Goal: Transaction & Acquisition: Book appointment/travel/reservation

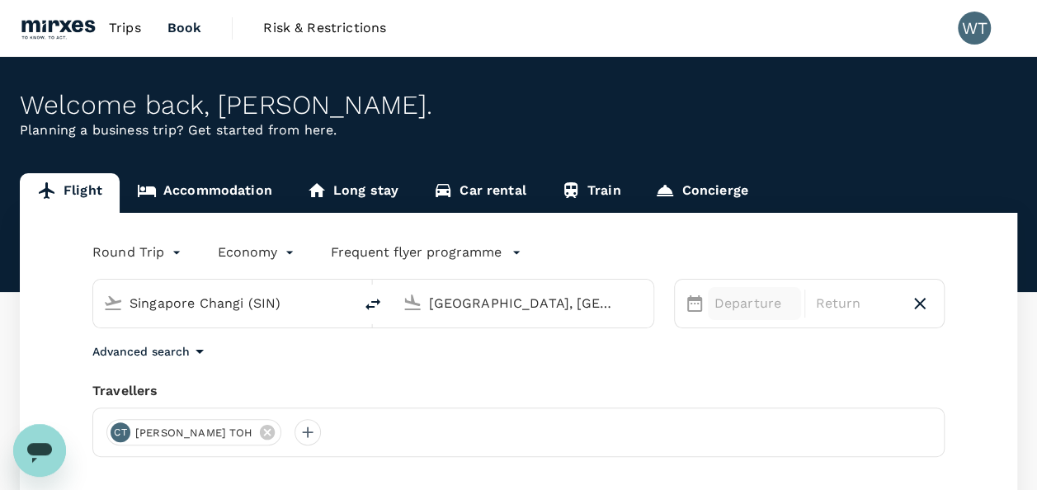
click at [736, 300] on p "Departure" at bounding box center [755, 304] width 81 height 20
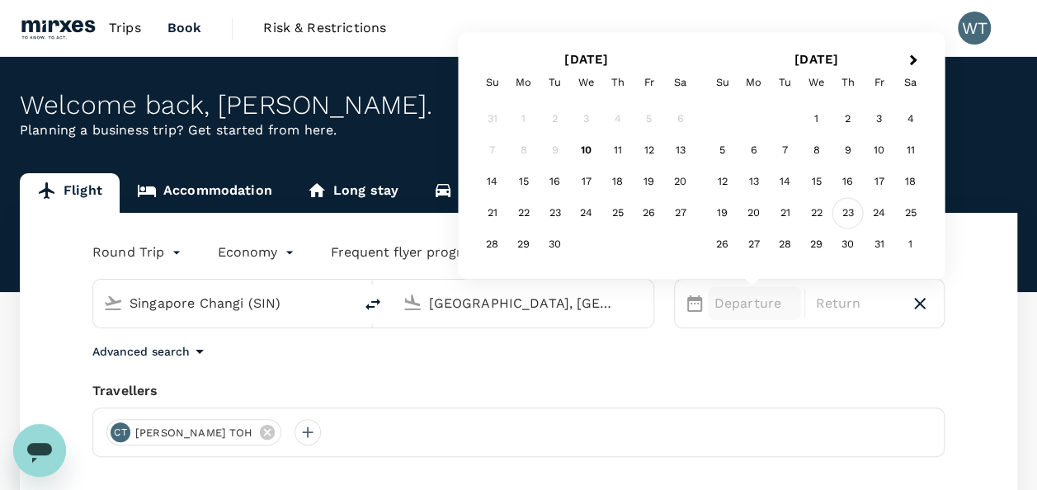
click at [847, 213] on div "23" at bounding box center [848, 213] width 31 height 31
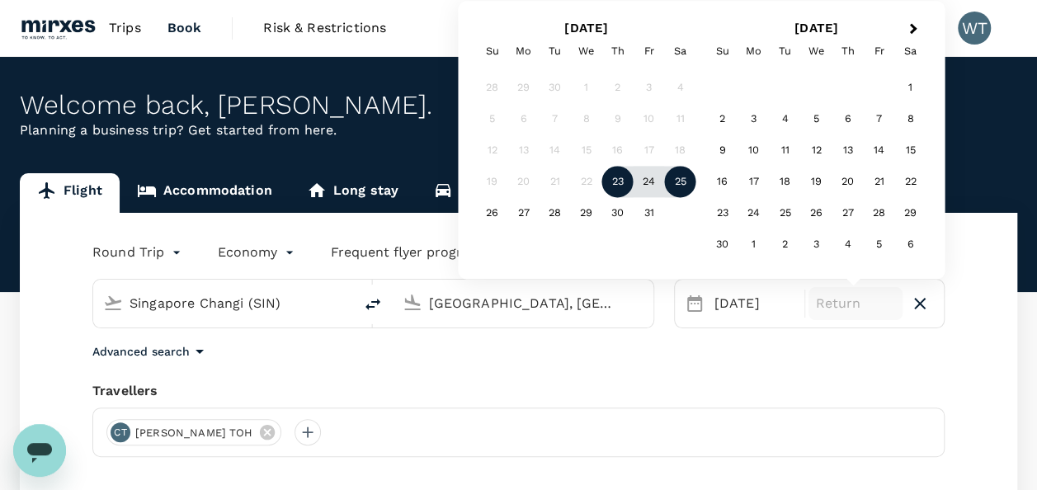
click at [682, 182] on div "25" at bounding box center [680, 182] width 31 height 31
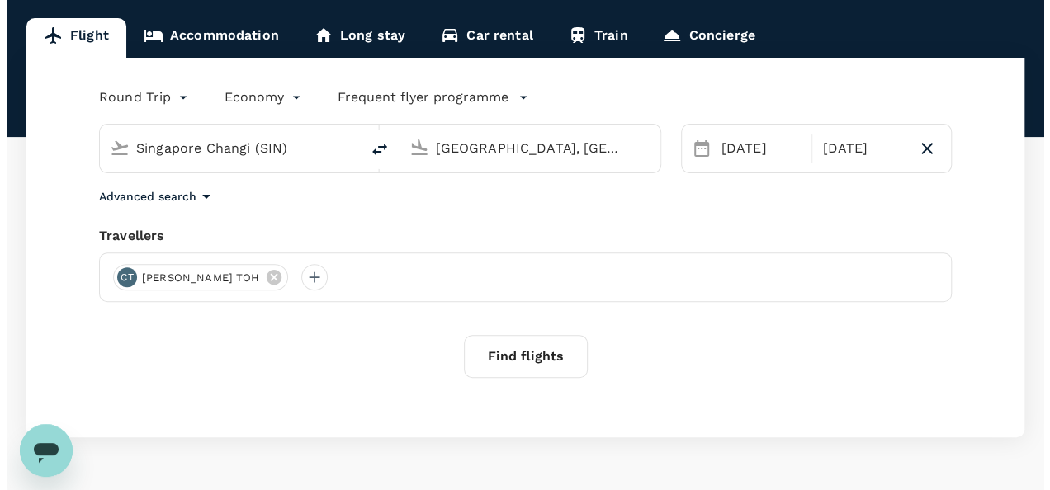
scroll to position [165, 0]
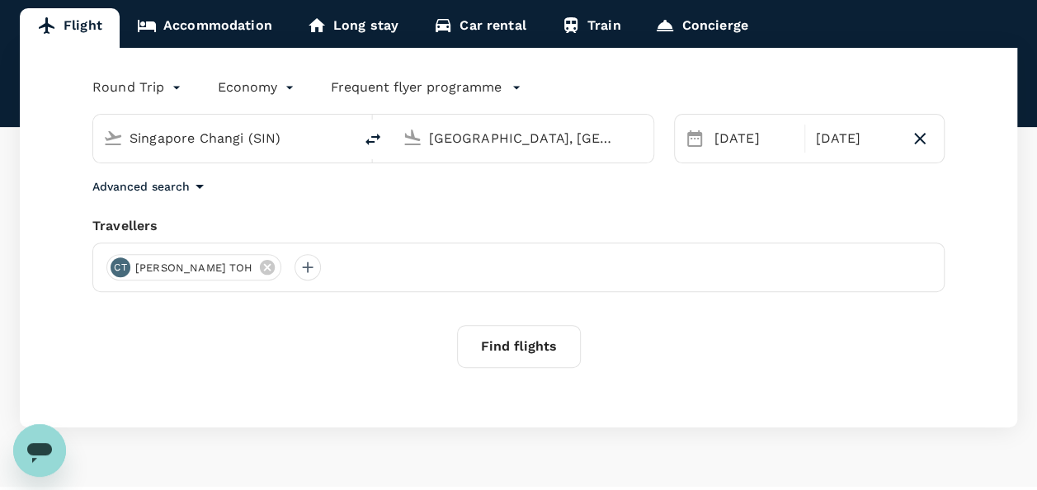
click at [507, 344] on button "Find flights" at bounding box center [519, 346] width 124 height 43
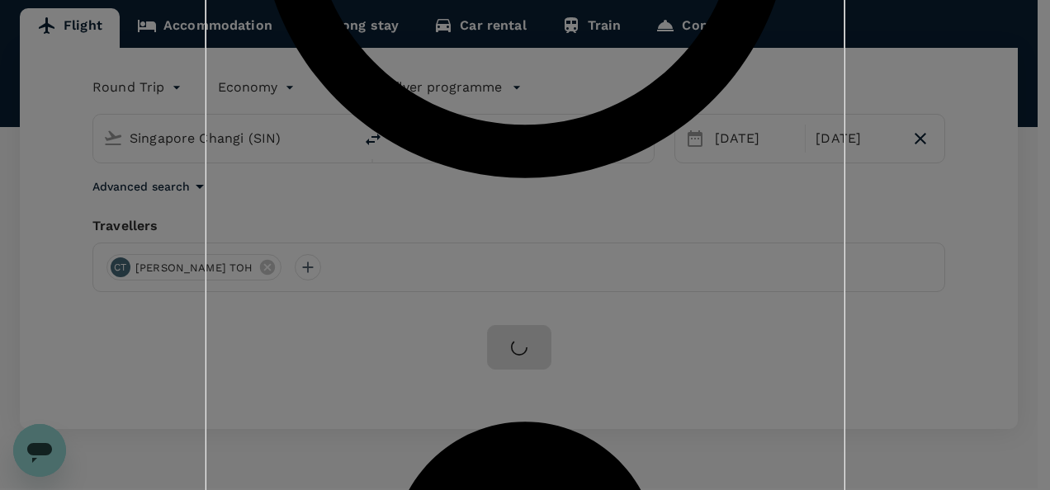
scroll to position [46, 0]
click at [440, 231] on input "Precision Genomics ( You )" at bounding box center [525, 245] width 1050 height 490
click at [440, 232] on input "Precision Genomics ( You )" at bounding box center [525, 245] width 1050 height 490
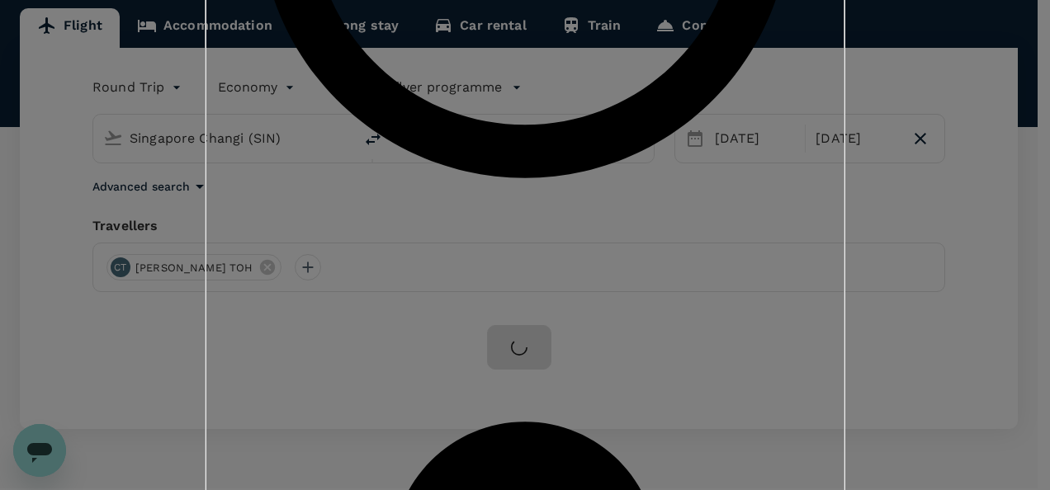
click at [442, 232] on input "Precision Genomics ( You )" at bounding box center [525, 245] width 1050 height 490
click at [495, 183] on input "General Staff Policy ( You )" at bounding box center [525, 245] width 1050 height 490
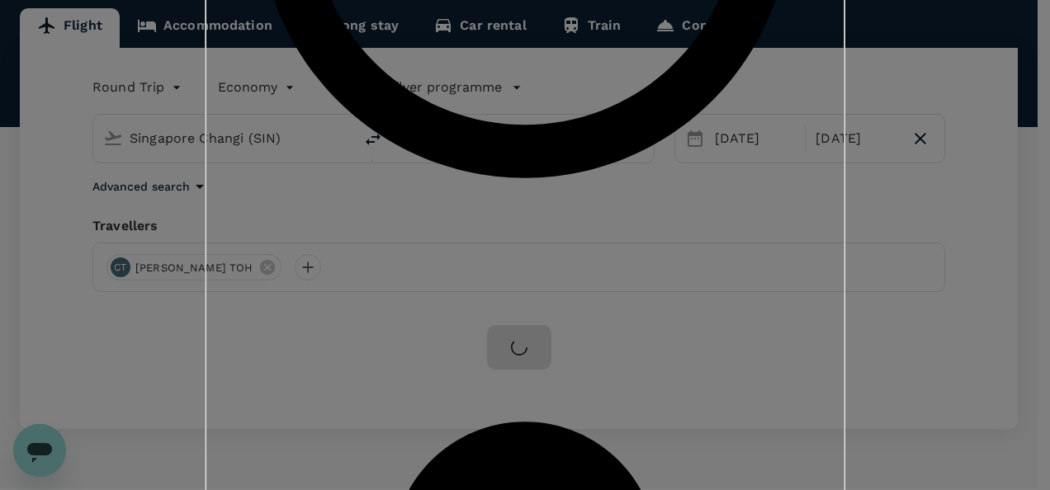
click at [479, 277] on input "Precision Genomics ( You )" at bounding box center [525, 245] width 1050 height 490
click at [532, 274] on input "Precision Genomics ( You )" at bounding box center [525, 245] width 1050 height 490
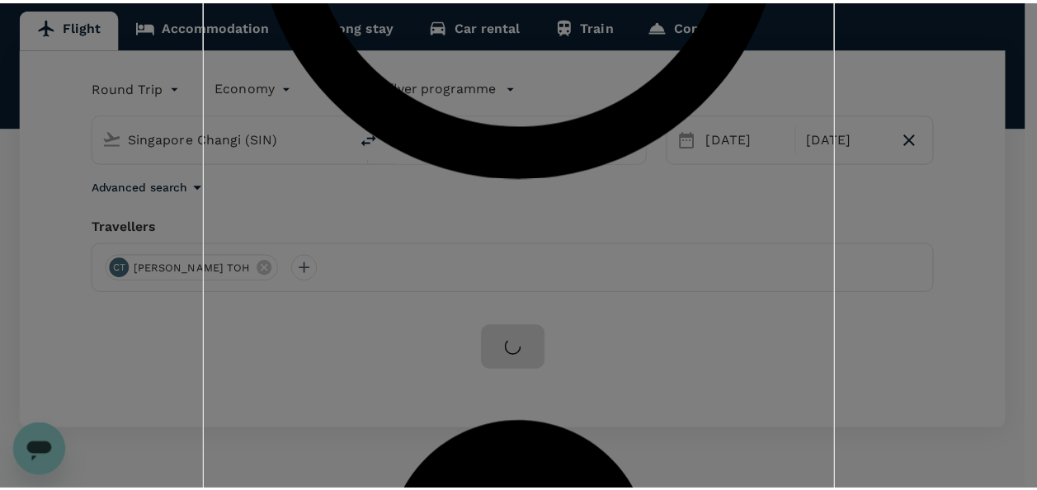
scroll to position [46, 0]
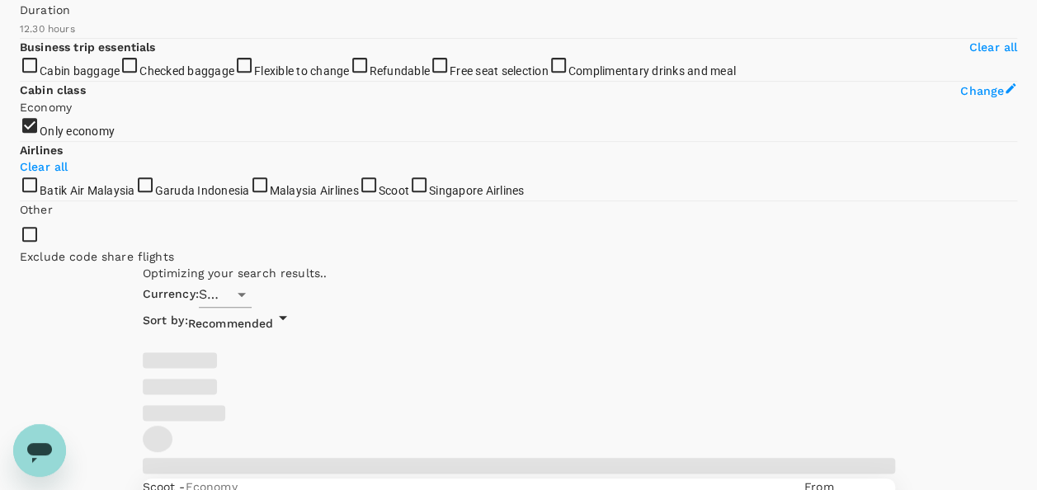
type input "1140"
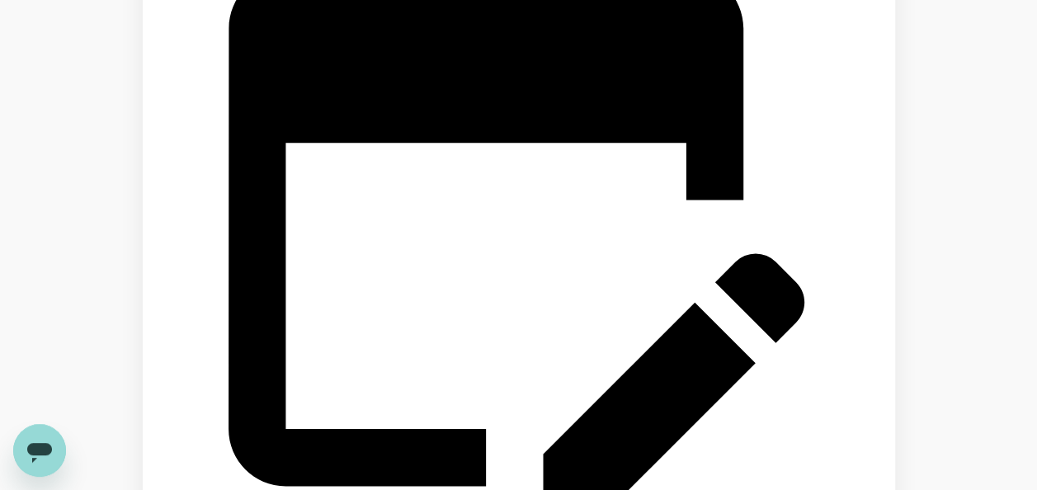
scroll to position [1733, 0]
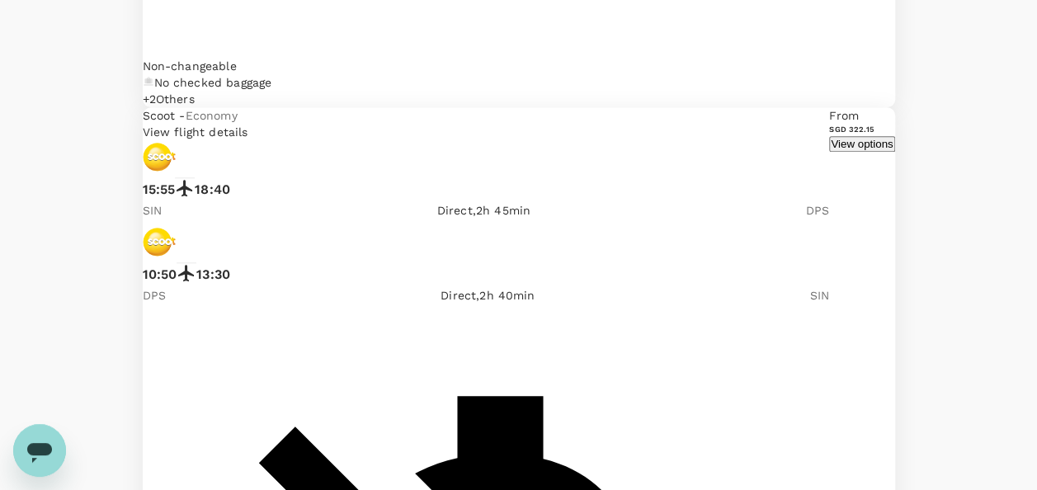
scroll to position [3962, 0]
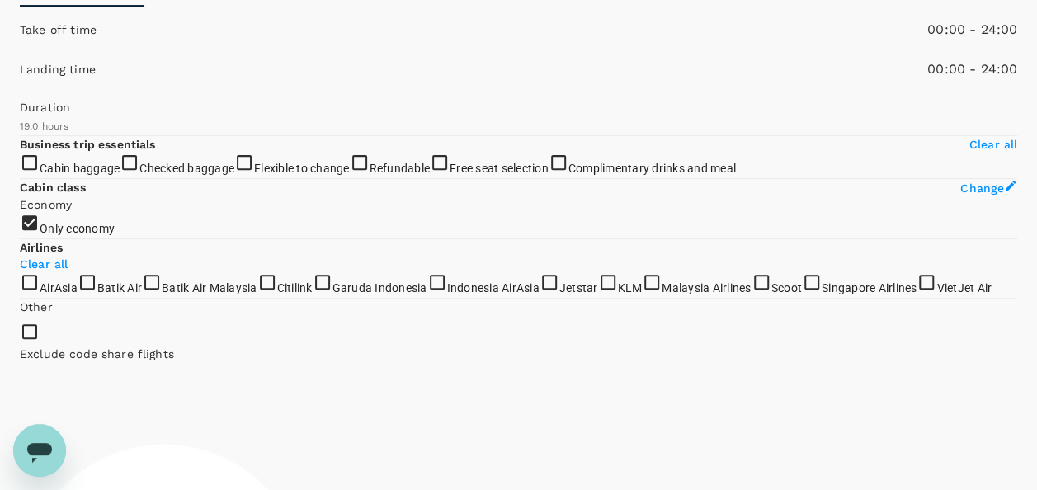
scroll to position [248, 0]
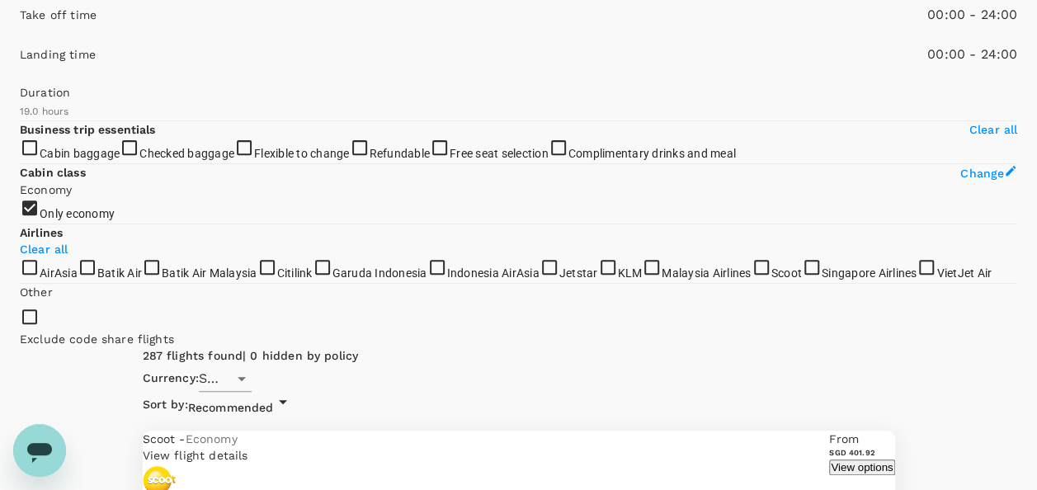
checkbox input "false"
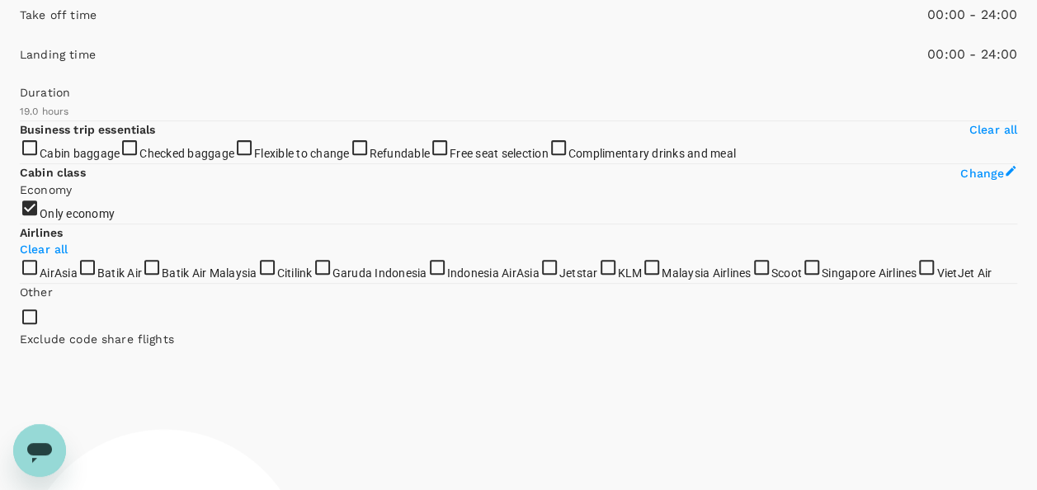
checkbox input "false"
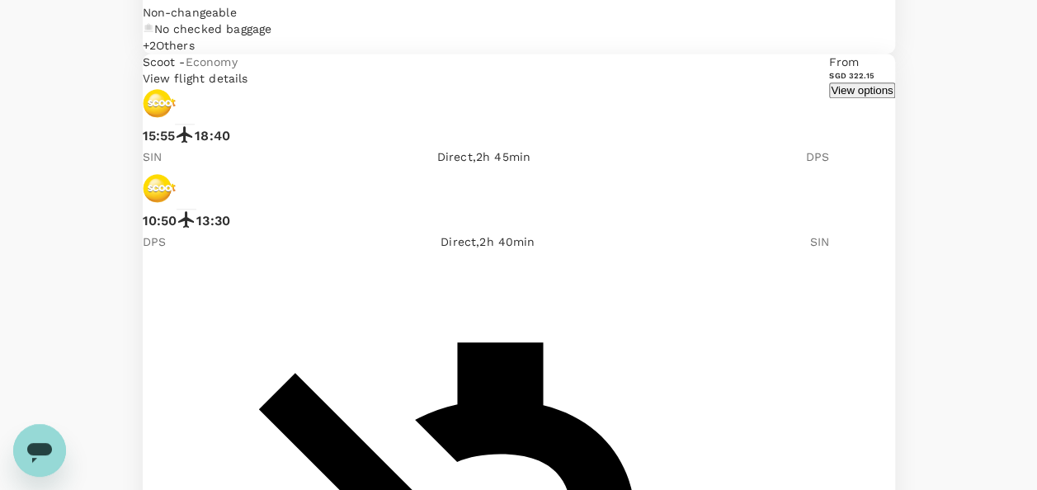
scroll to position [3973, 0]
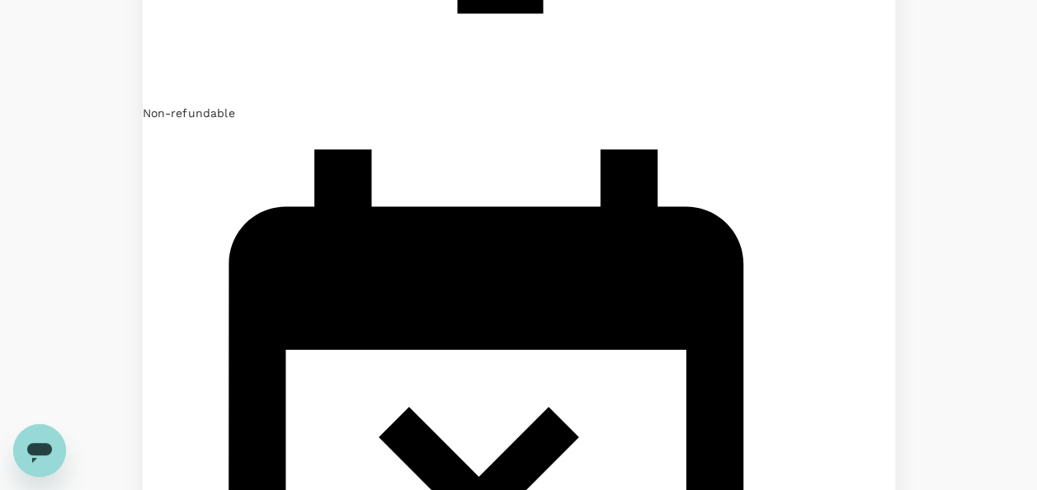
scroll to position [1321, 0]
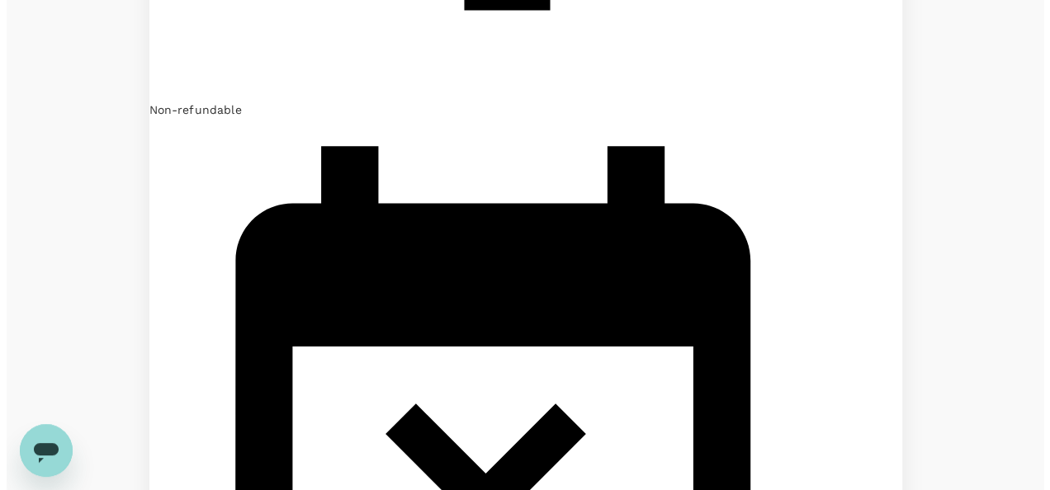
scroll to position [1548, 0]
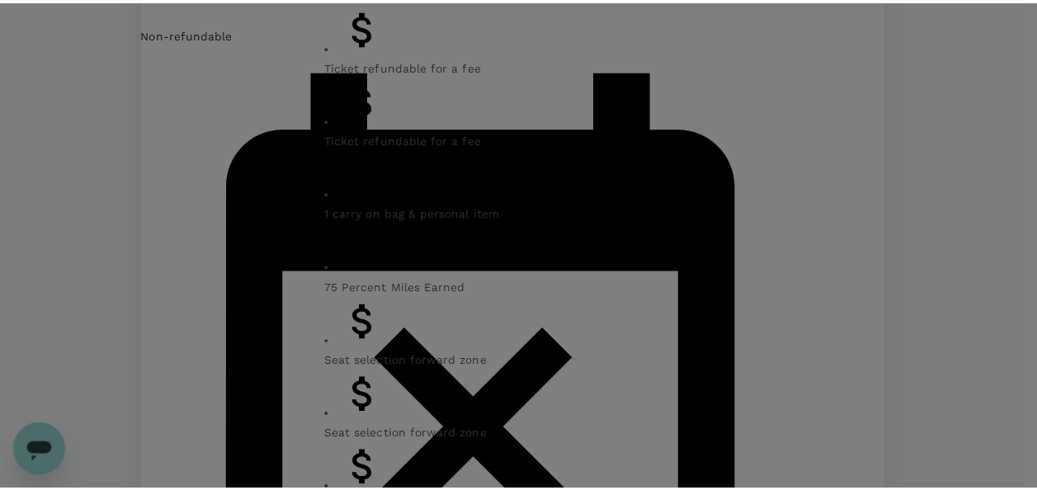
scroll to position [0, 0]
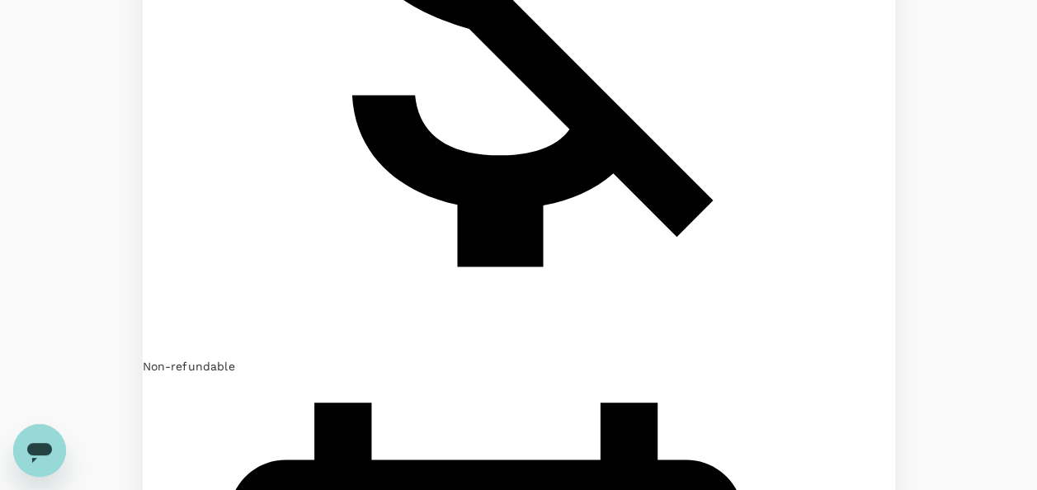
scroll to position [4545, 0]
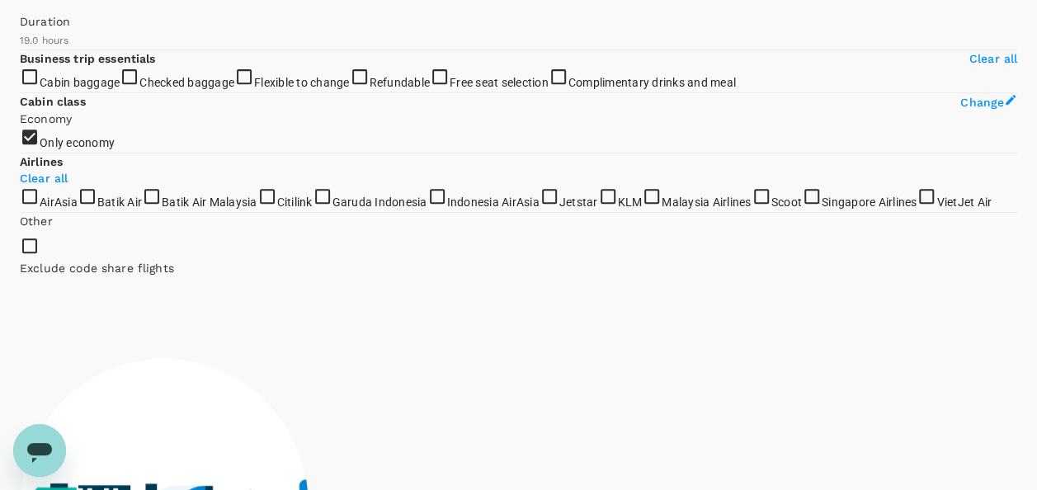
scroll to position [0, 0]
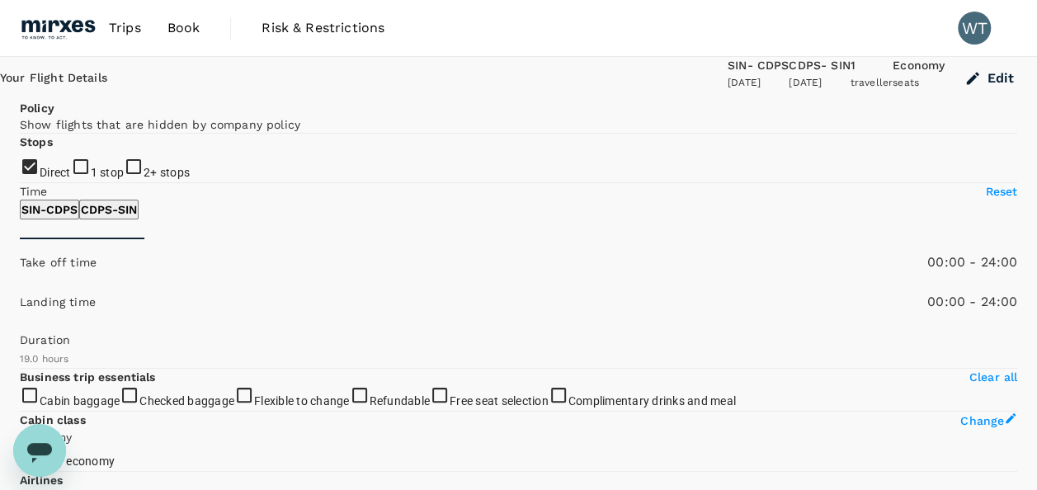
click at [965, 87] on button "Edit" at bounding box center [991, 78] width 92 height 43
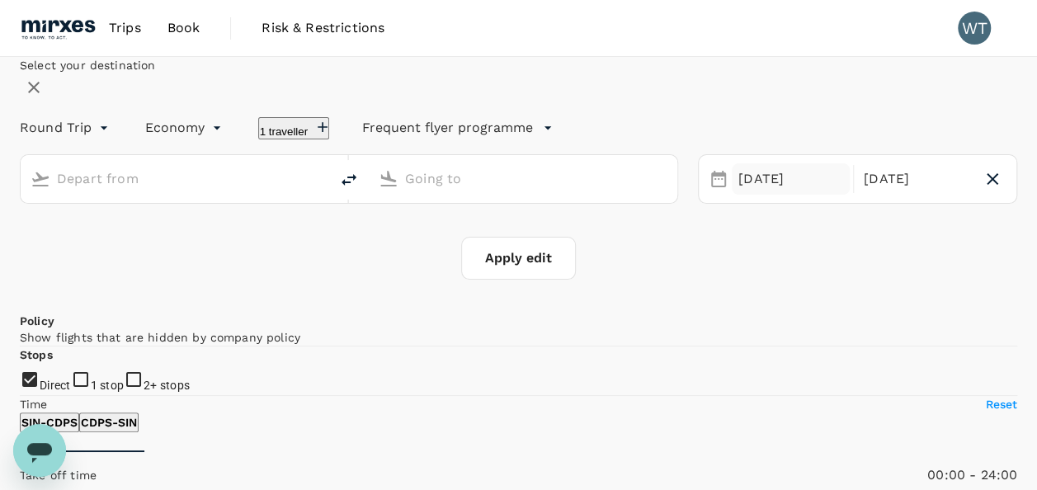
type input "Singapore Changi (SIN)"
type input "[GEOGRAPHIC_DATA], [GEOGRAPHIC_DATA] (any)"
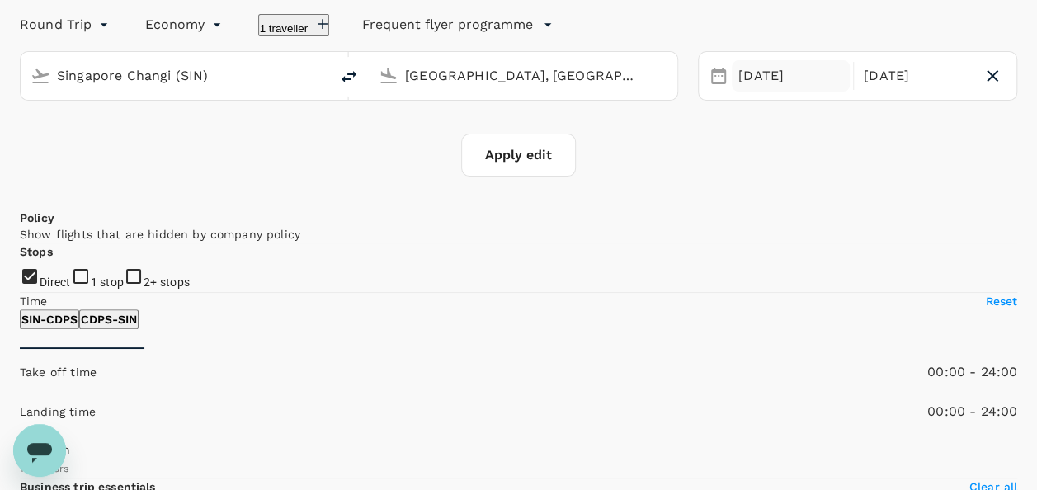
scroll to position [83, 0]
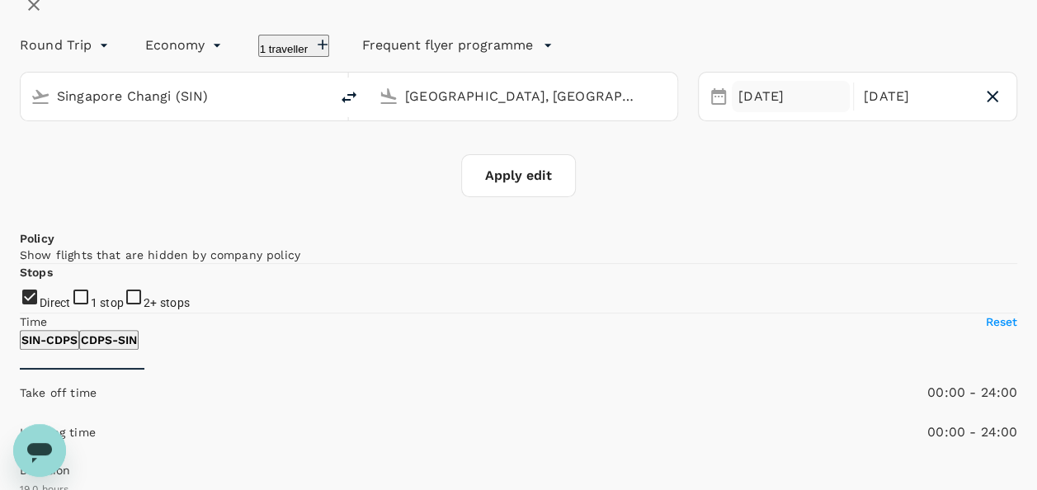
click at [734, 113] on div "[DATE]" at bounding box center [791, 97] width 118 height 32
click at [811, 70] on div "Select your destination Round Trip roundtrip Economy economy 1 traveller Freque…" at bounding box center [519, 85] width 998 height 223
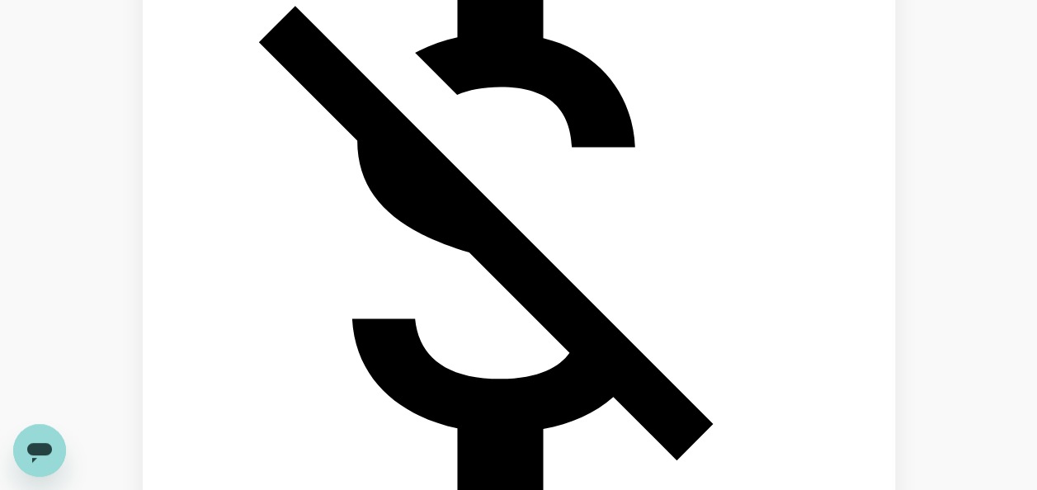
scroll to position [1321, 0]
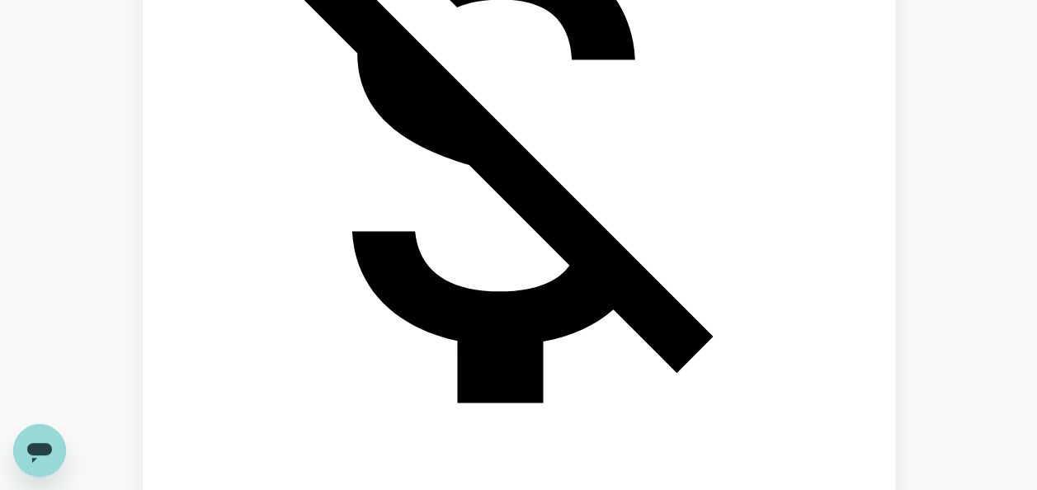
checkbox input "true"
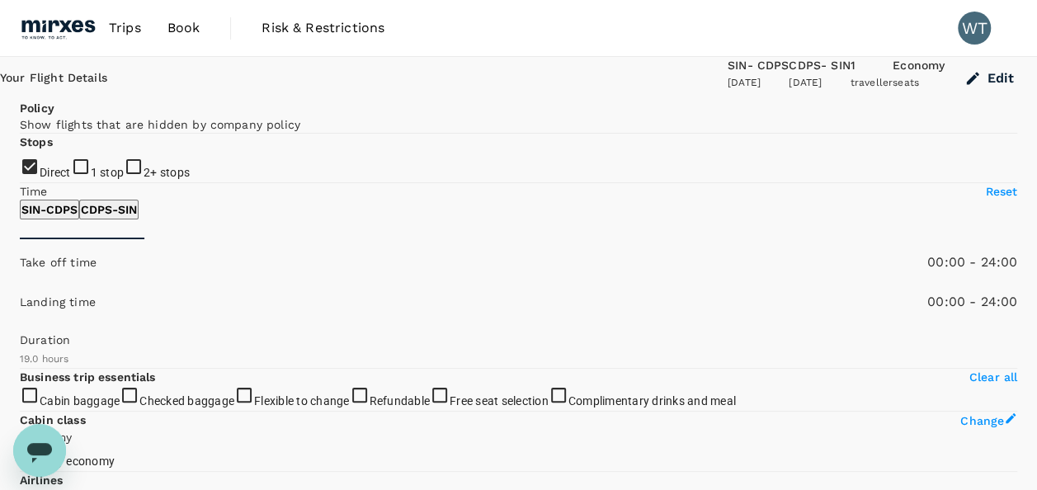
scroll to position [248, 0]
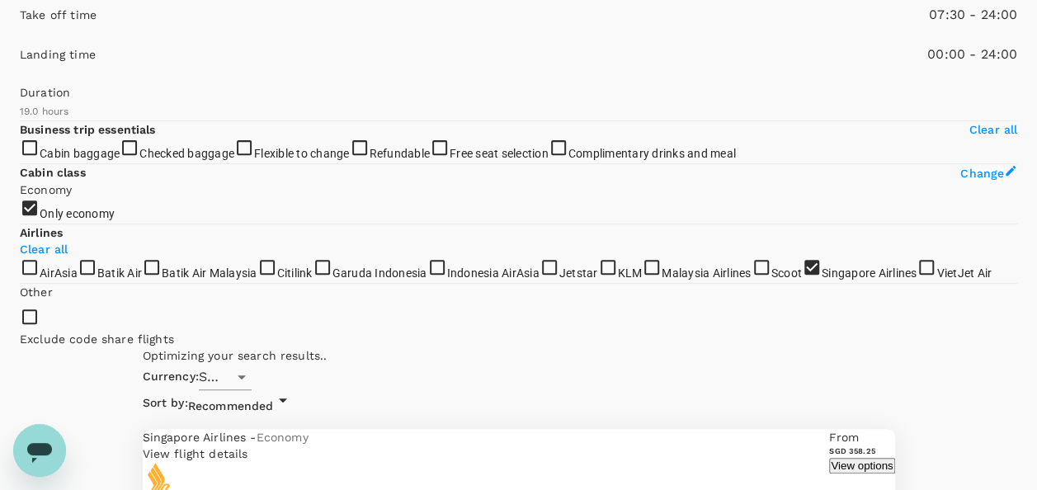
drag, startPoint x: 20, startPoint y: 239, endPoint x: 97, endPoint y: 239, distance: 77.6
click at [20, 38] on span at bounding box center [20, 38] width 0 height 0
type input "1050"
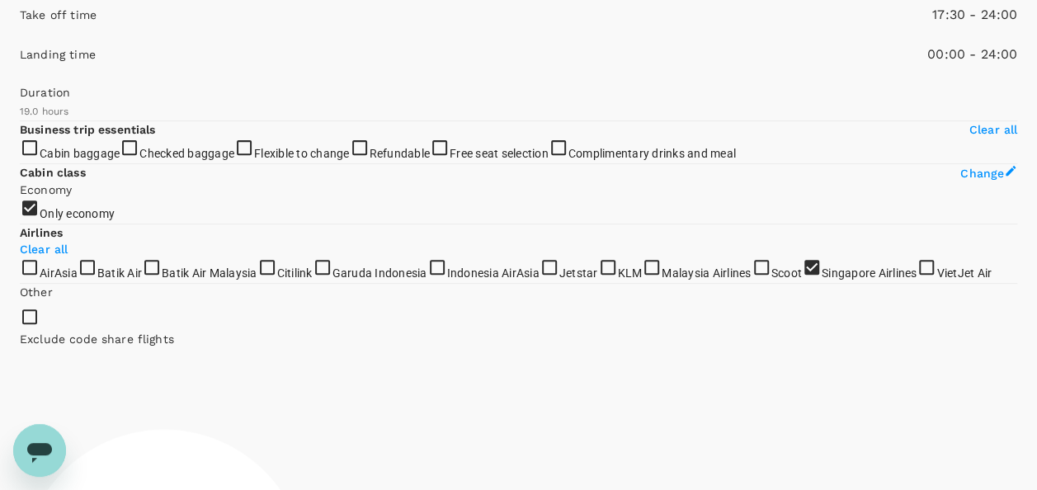
drag, startPoint x: 93, startPoint y: 243, endPoint x: 201, endPoint y: 243, distance: 108.1
click at [20, 38] on span at bounding box center [20, 38] width 0 height 0
type input "1170"
drag, startPoint x: 267, startPoint y: 241, endPoint x: 223, endPoint y: 248, distance: 44.2
click at [20, 38] on span at bounding box center [20, 38] width 0 height 0
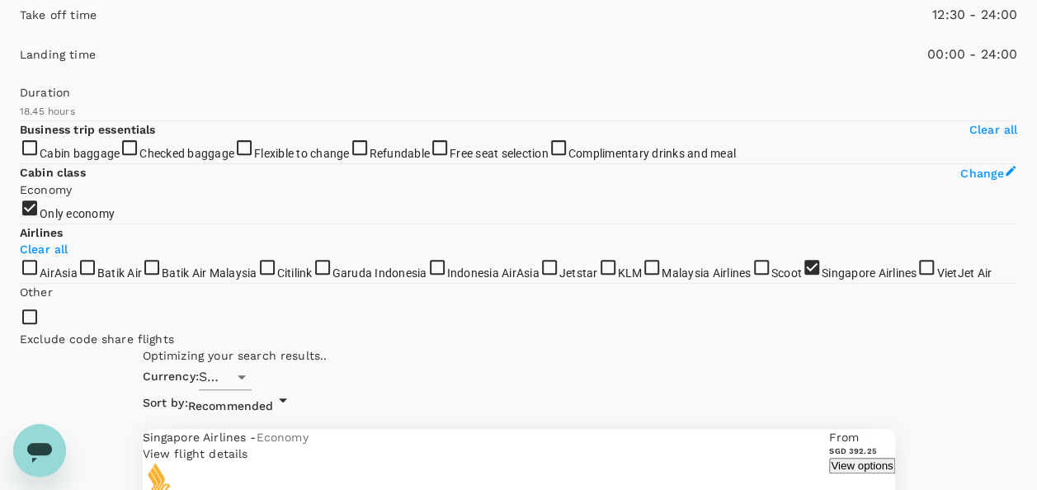
type input "780"
drag, startPoint x: 21, startPoint y: 243, endPoint x: 153, endPoint y: 243, distance: 131.2
click at [20, 38] on span at bounding box center [20, 38] width 0 height 0
type input "1020"
checkbox input "false"
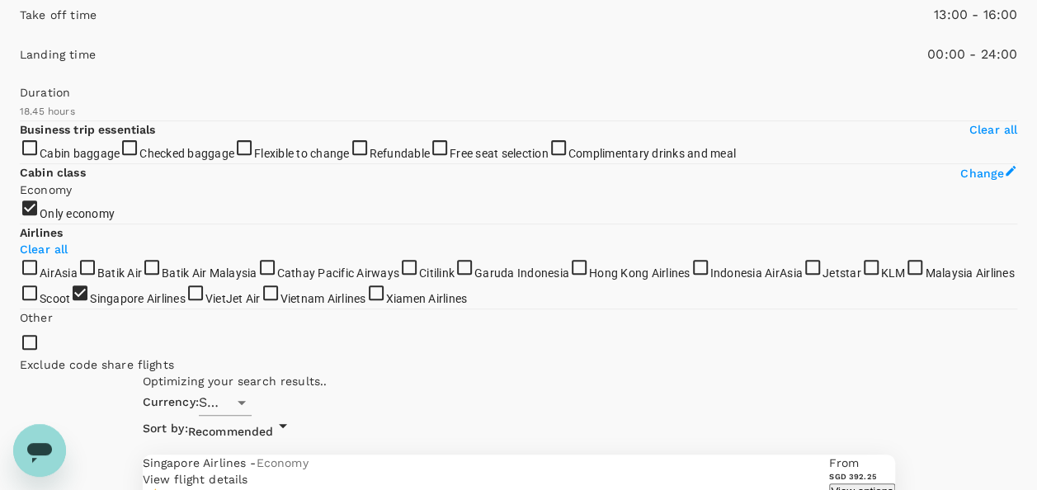
type input "960"
drag, startPoint x: 266, startPoint y: 240, endPoint x: 188, endPoint y: 243, distance: 77.7
click at [20, 38] on span at bounding box center [20, 38] width 0 height 0
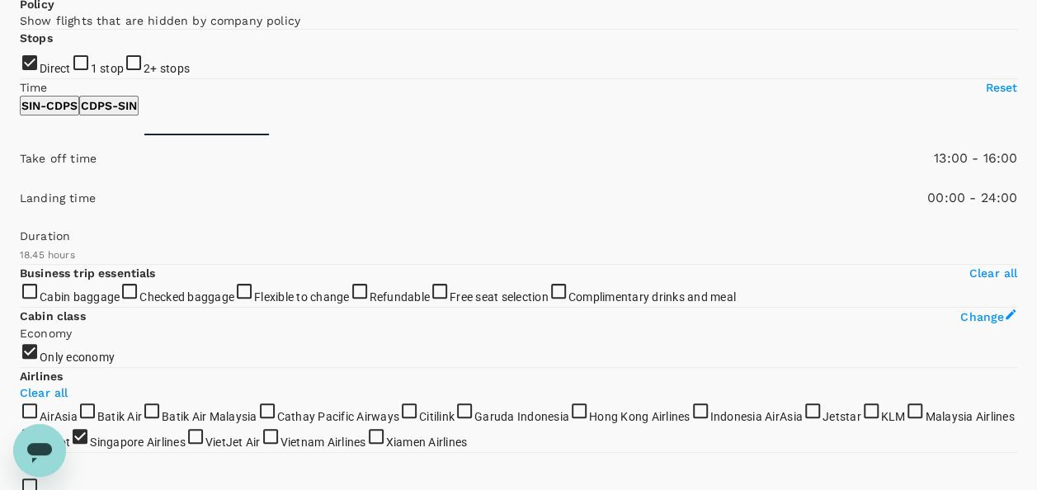
scroll to position [165, 0]
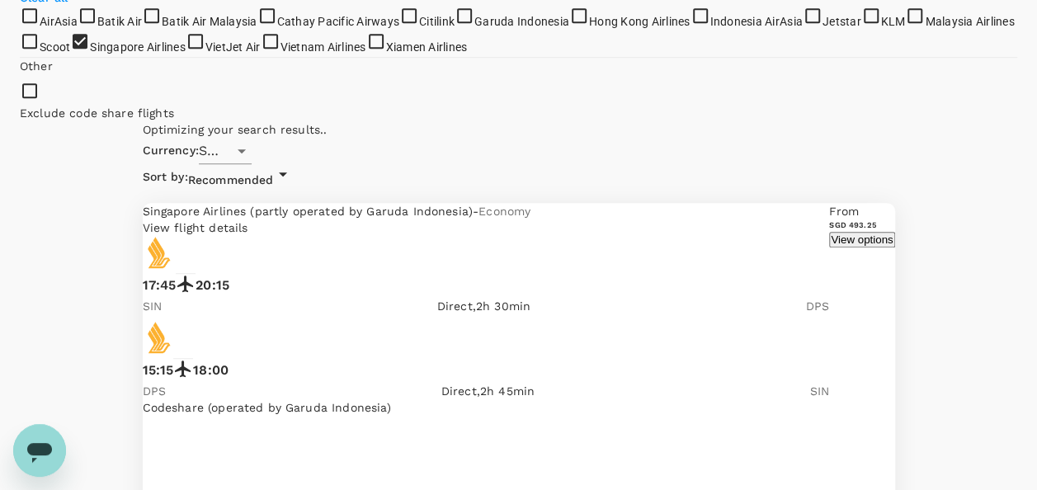
scroll to position [570, 0]
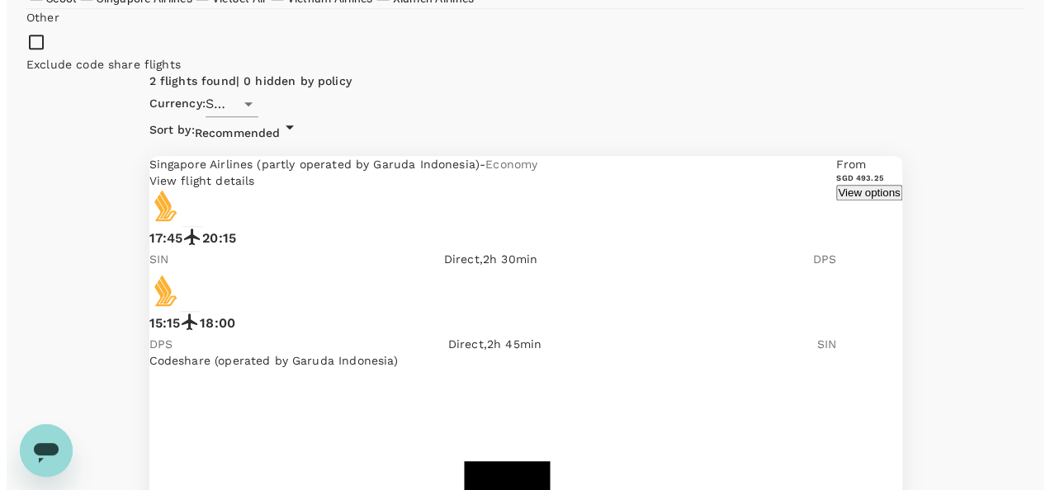
scroll to position [488, 0]
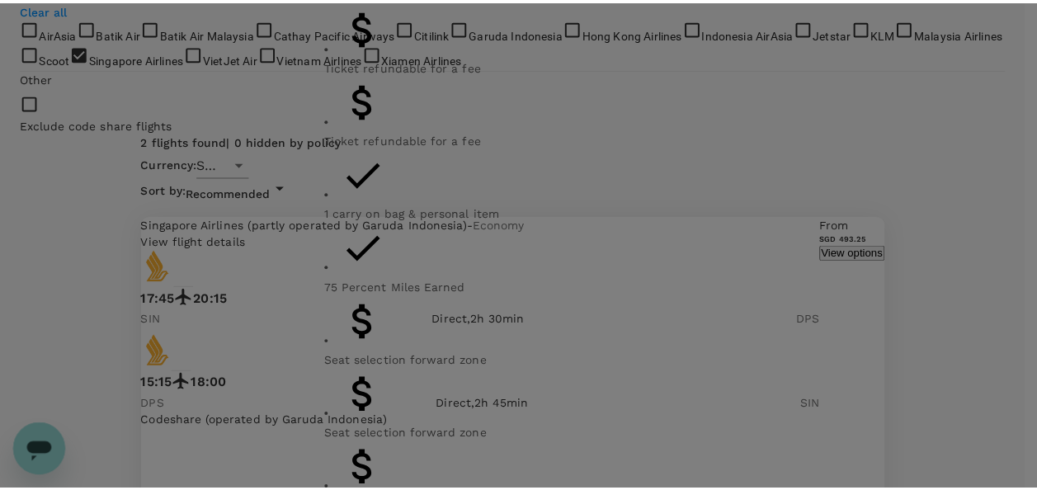
scroll to position [165, 0]
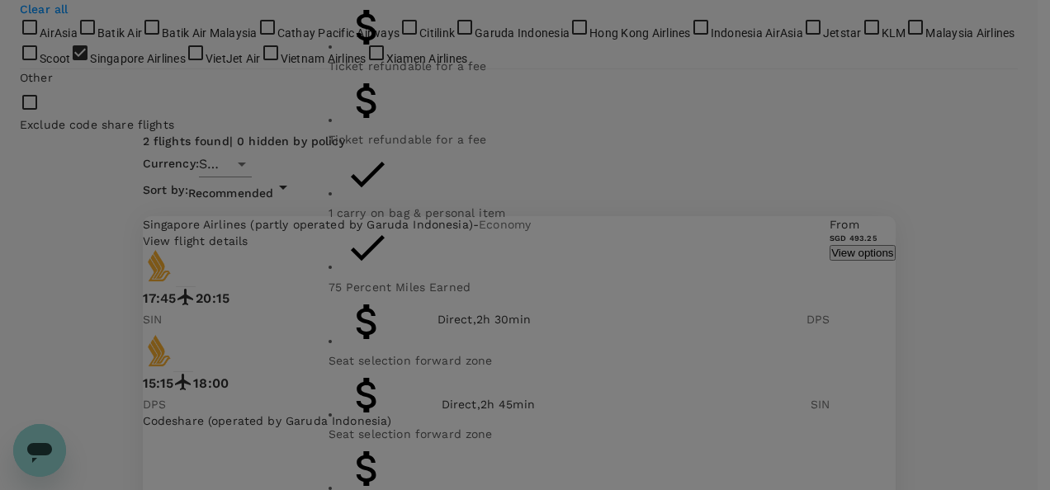
click at [837, 81] on div "Economy Standard Refundable with a SGD 150 fee Can be changed with a SGD 30 fee…" at bounding box center [525, 245] width 1050 height 490
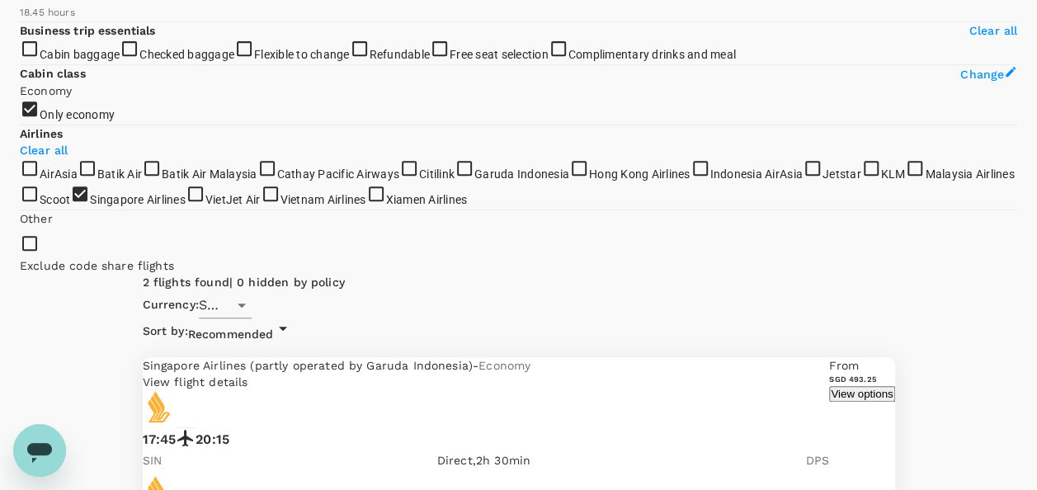
scroll to position [323, 0]
